Goal: Task Accomplishment & Management: Manage account settings

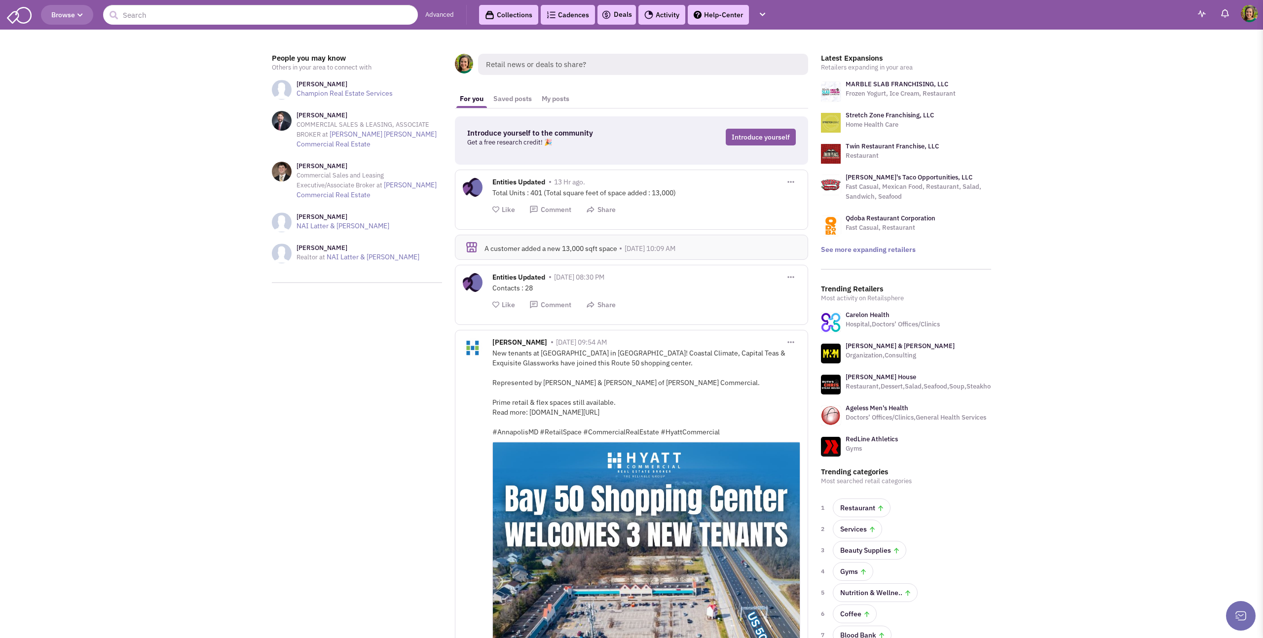
click at [1251, 18] on img at bounding box center [1248, 13] width 17 height 17
click at [1185, 87] on link "Settings" at bounding box center [1204, 87] width 108 height 18
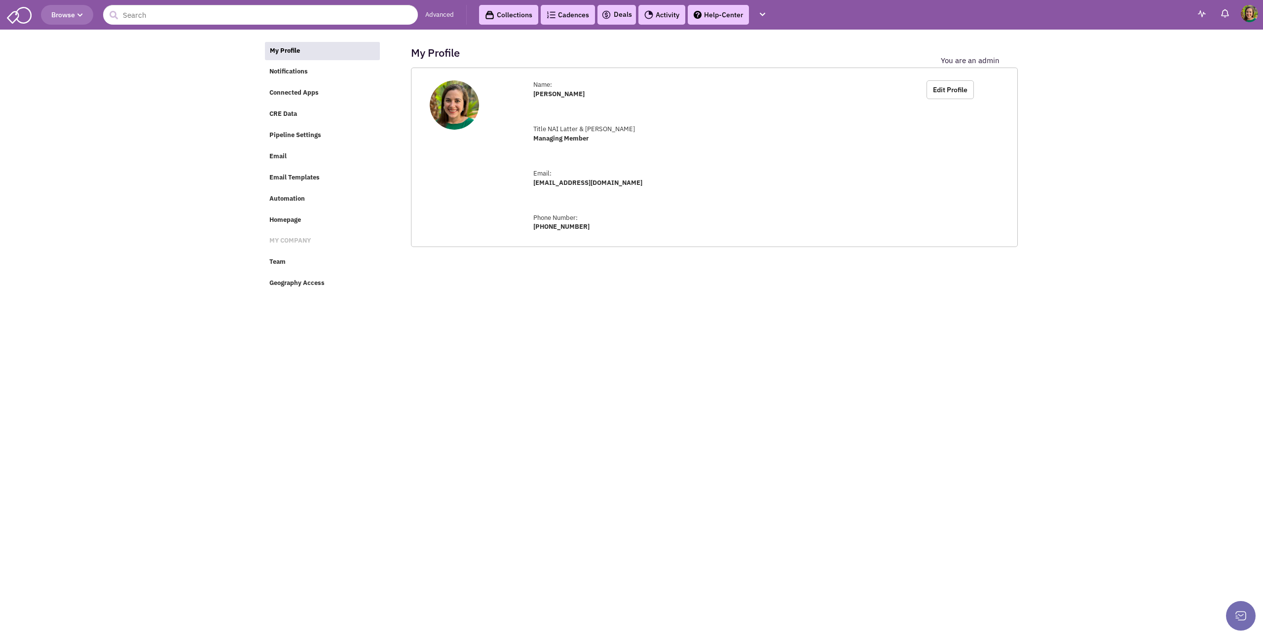
click at [23, 14] on img at bounding box center [19, 14] width 25 height 19
